Goal: Transaction & Acquisition: Book appointment/travel/reservation

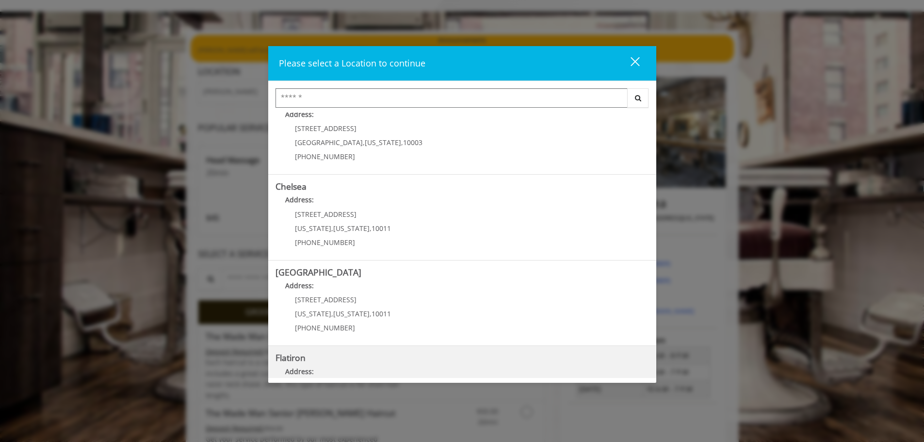
scroll to position [17, 0]
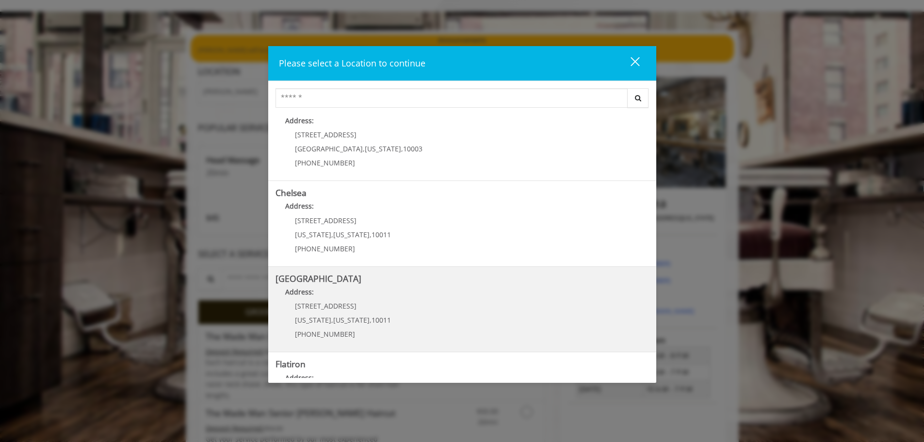
click at [391, 289] on Street "Address:" at bounding box center [462, 295] width 373 height 16
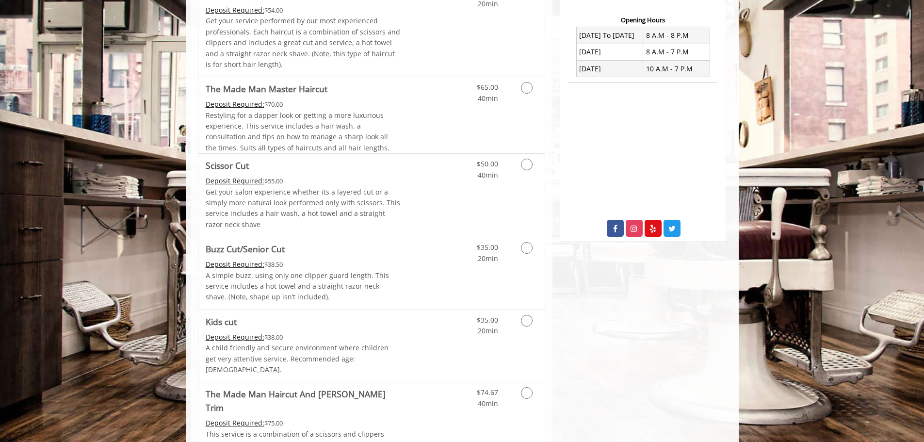
scroll to position [388, 0]
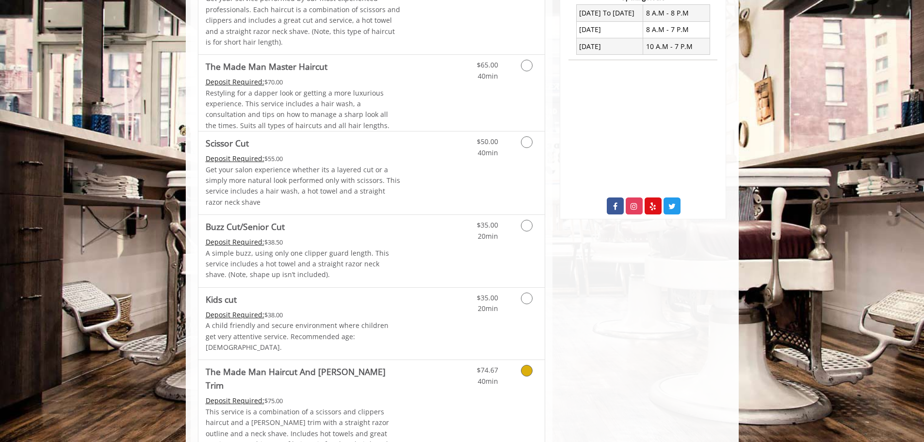
click at [523, 365] on icon "Grooming services" at bounding box center [527, 371] width 12 height 12
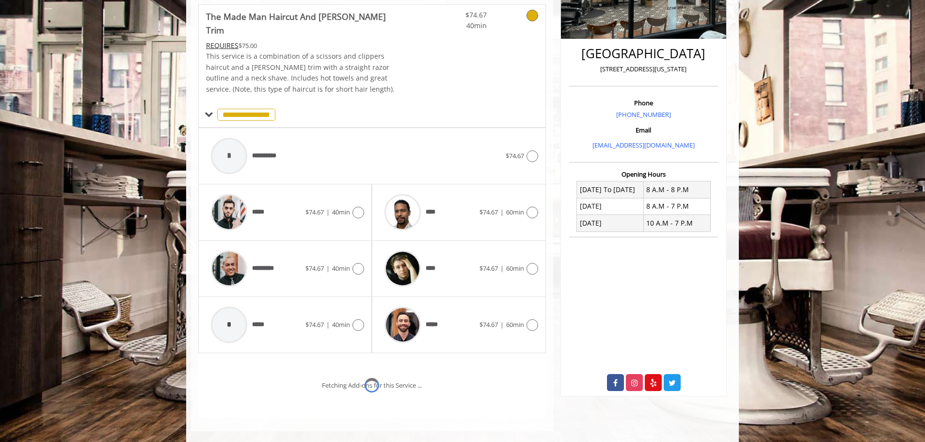
scroll to position [252, 0]
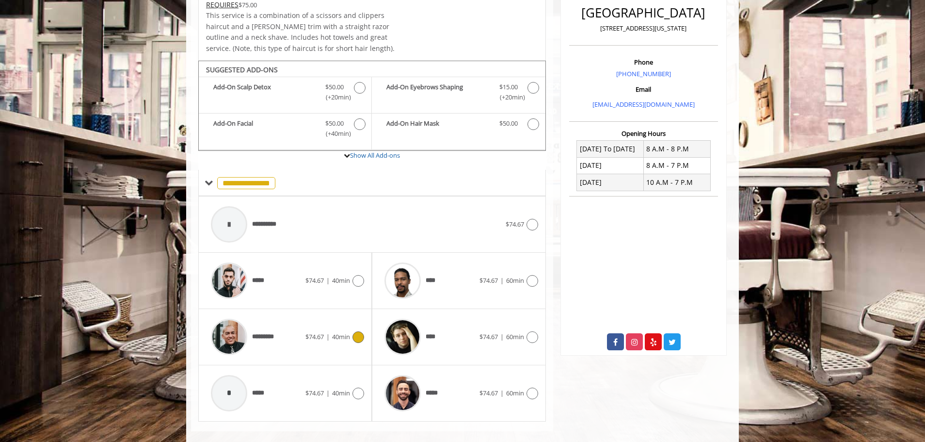
drag, startPoint x: 357, startPoint y: 317, endPoint x: 614, endPoint y: 3, distance: 405.4
click at [357, 317] on div "********* $74.67 | 40min" at bounding box center [285, 337] width 158 height 46
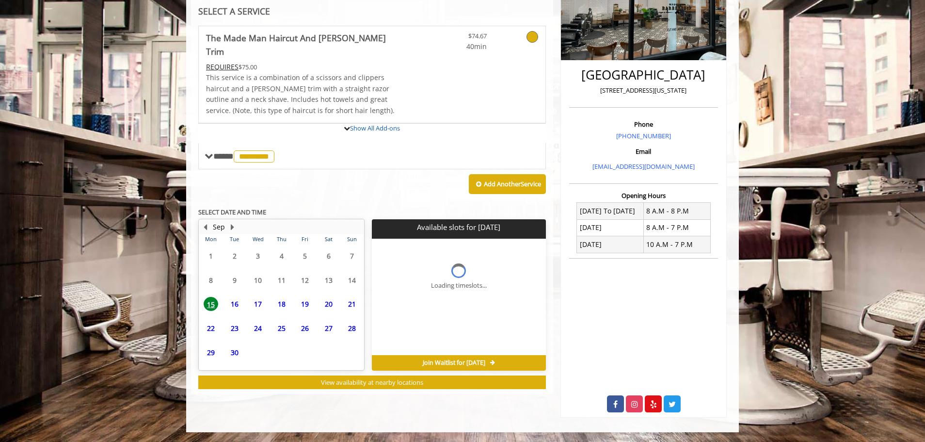
scroll to position [242, 0]
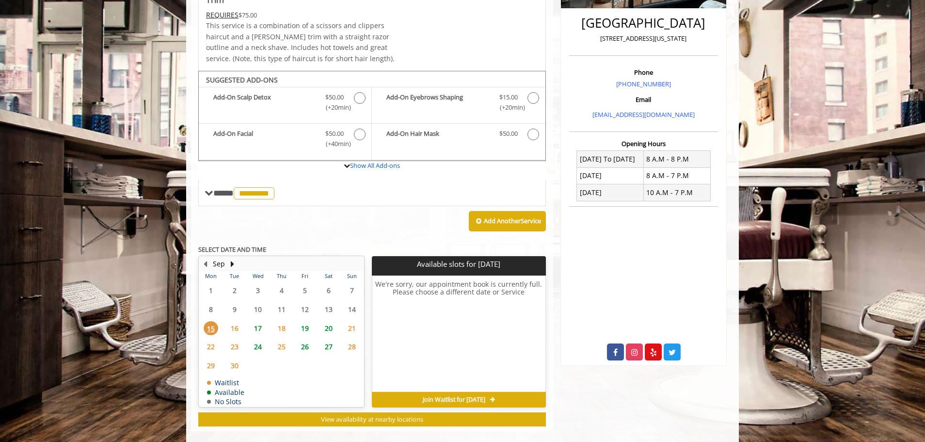
click at [311, 321] on span "19" at bounding box center [305, 328] width 15 height 14
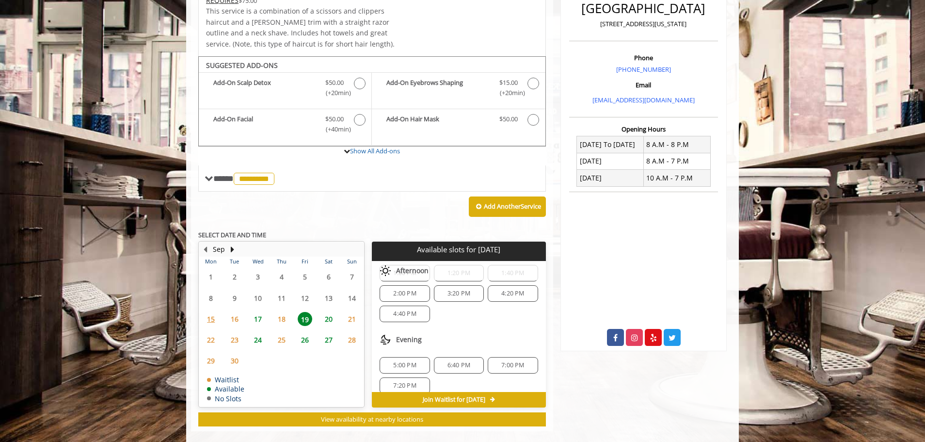
scroll to position [166, 0]
click at [331, 312] on span "20" at bounding box center [329, 319] width 15 height 14
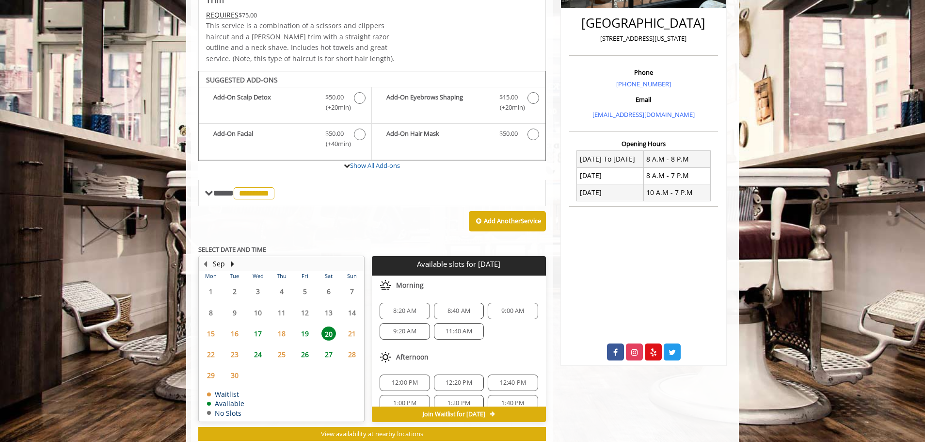
scroll to position [257, 0]
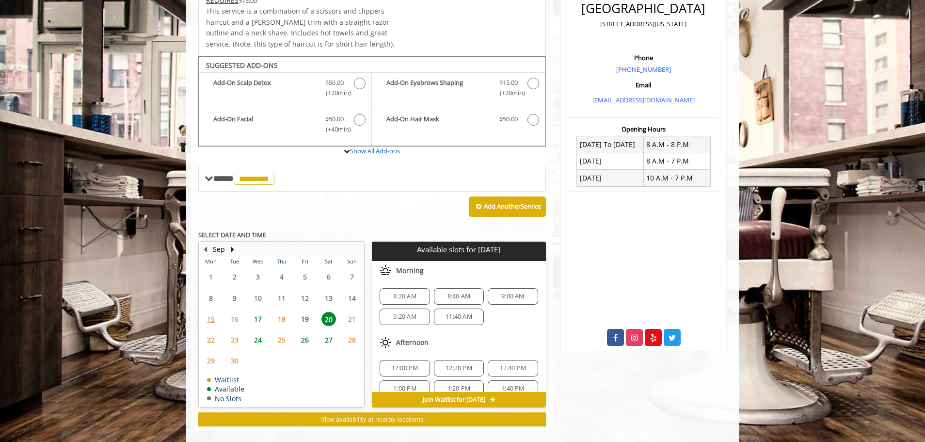
click at [463, 313] on span "11:40 AM" at bounding box center [459, 317] width 27 height 8
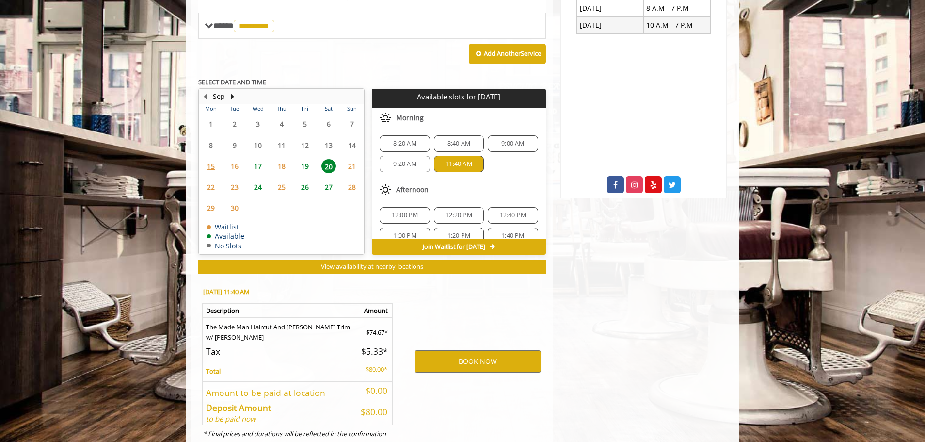
scroll to position [432, 0]
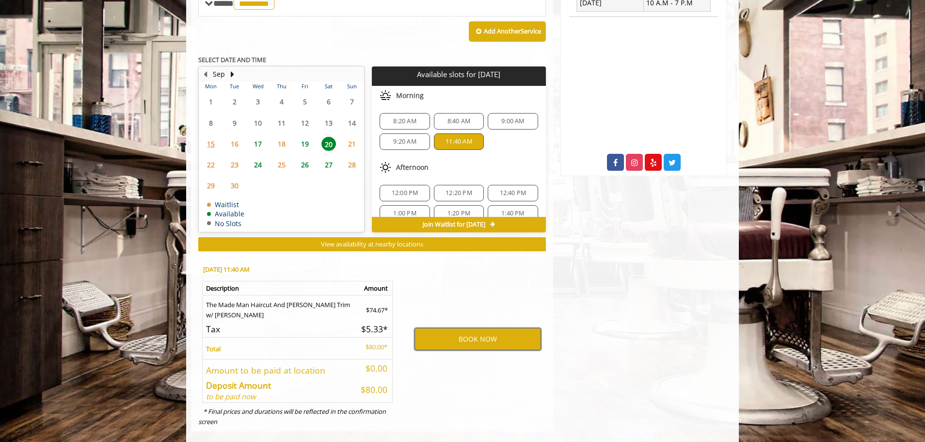
click at [487, 329] on button "BOOK NOW" at bounding box center [478, 339] width 127 height 22
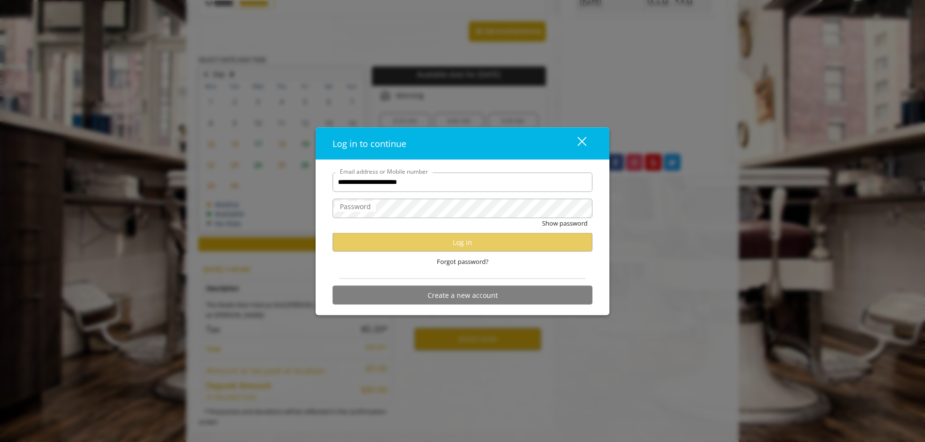
type input "**********"
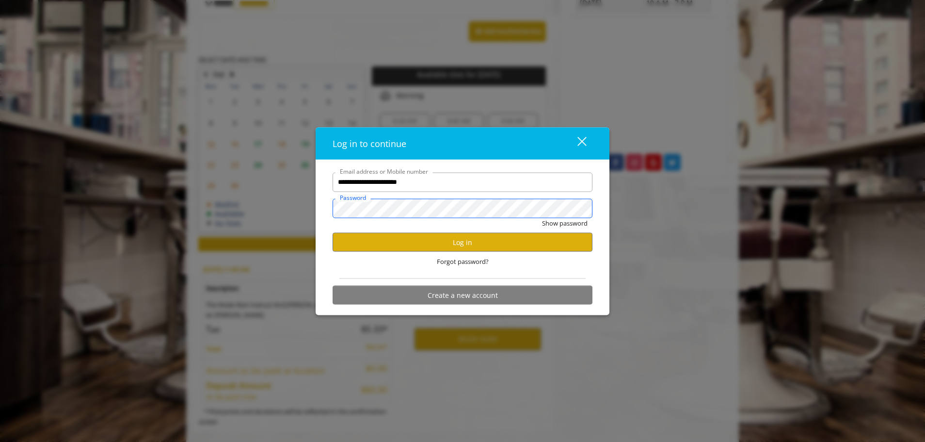
click at [542, 218] on button "Show password" at bounding box center [565, 223] width 46 height 10
click at [479, 240] on button "Log in" at bounding box center [463, 242] width 260 height 19
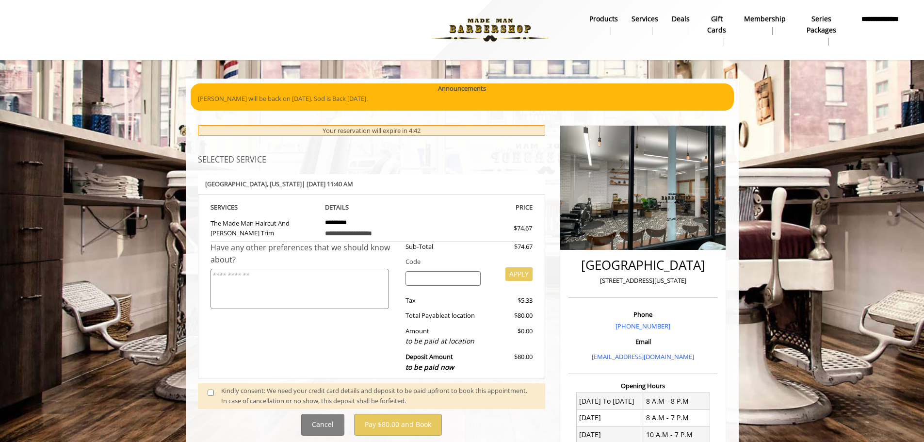
scroll to position [49, 0]
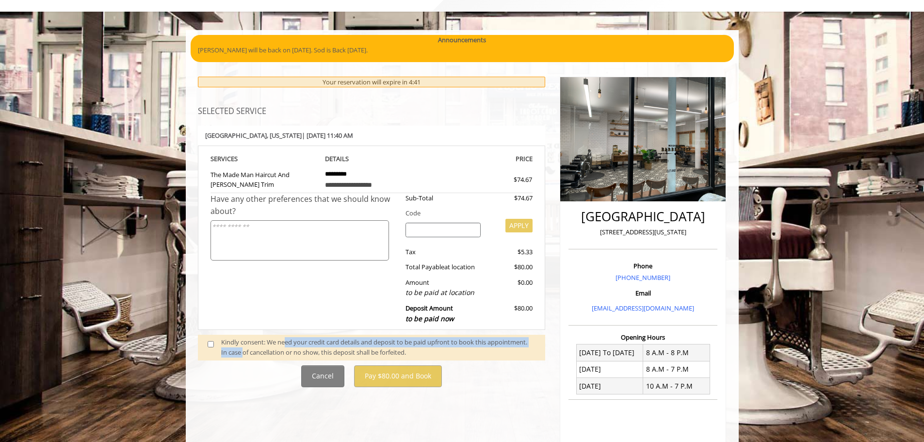
click at [286, 347] on div "Kindly consent: We need your credit card details and deposit to be paid upfront…" at bounding box center [378, 347] width 314 height 20
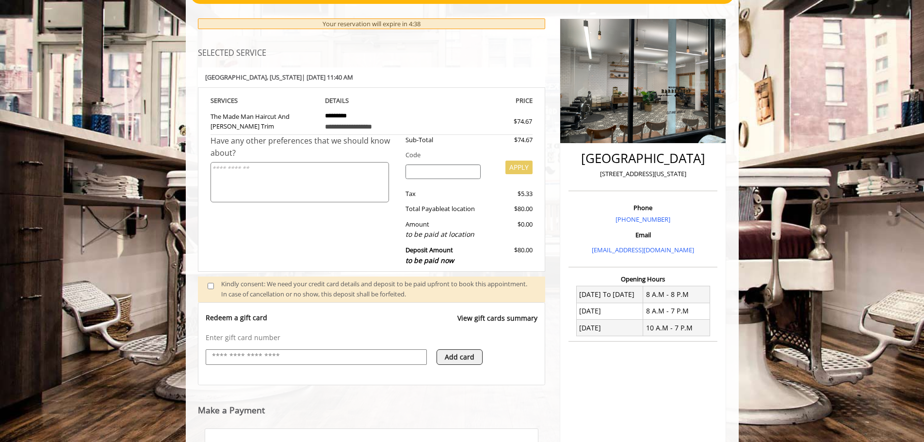
click at [371, 321] on div "Redeem a gift card View gift cards summary" at bounding box center [372, 323] width 332 height 20
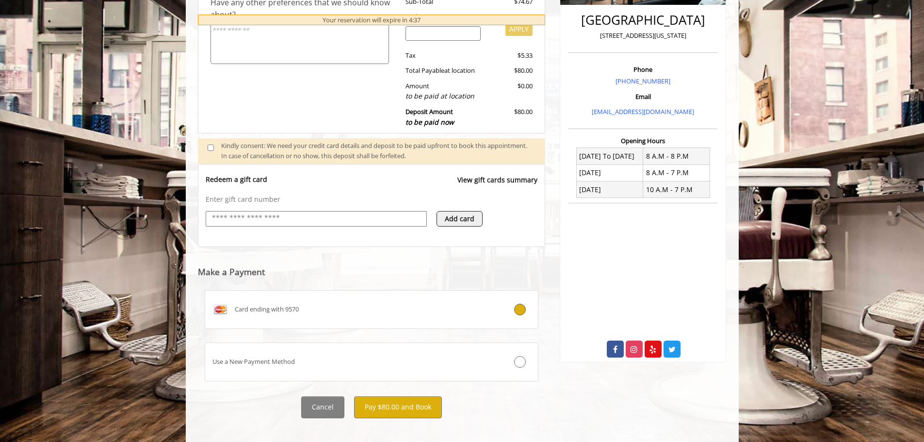
scroll to position [255, 0]
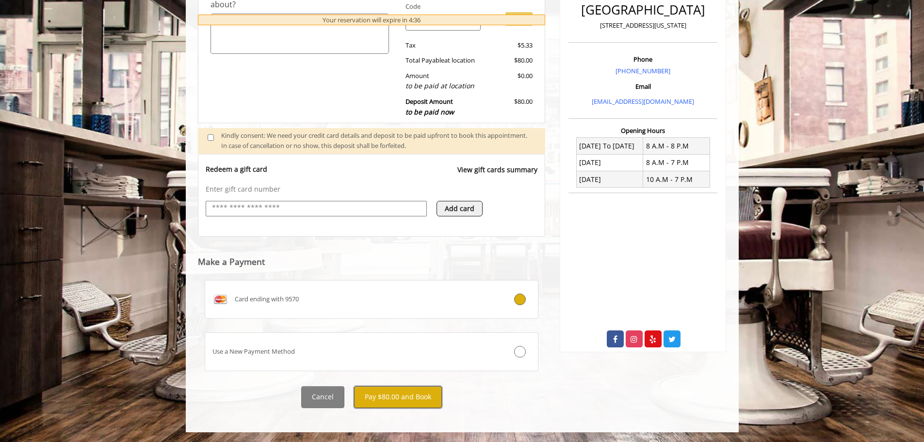
click at [421, 398] on button "Pay $80.00 and Book" at bounding box center [398, 397] width 88 height 22
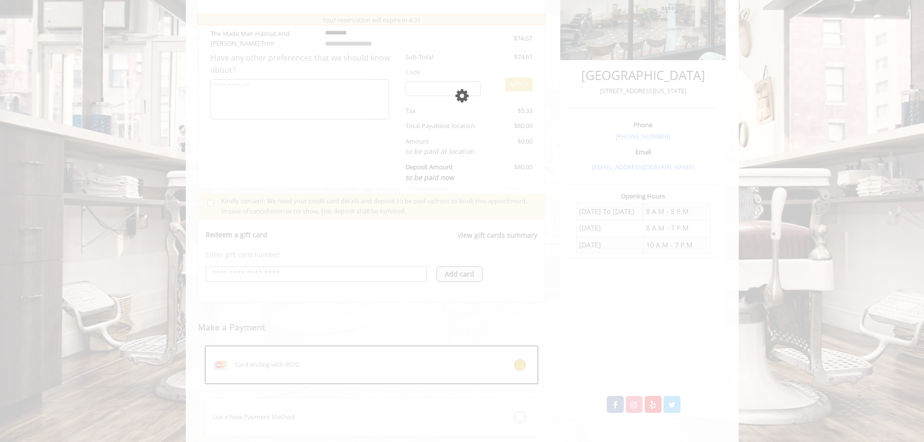
scroll to position [177, 0]
